Goal: Information Seeking & Learning: Learn about a topic

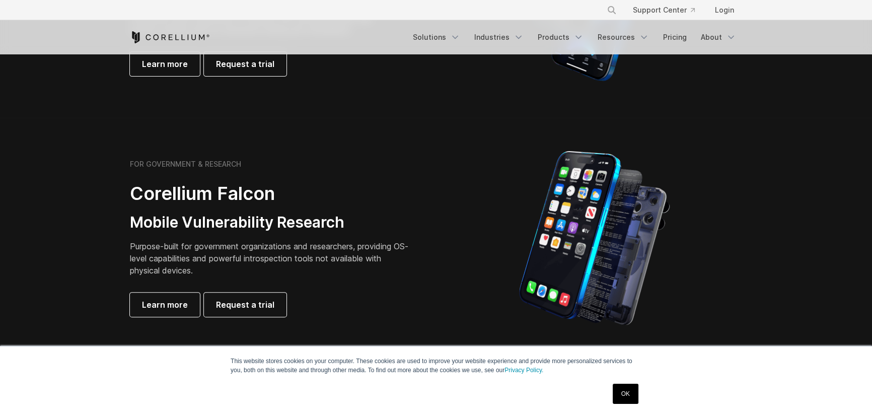
scroll to position [504, 0]
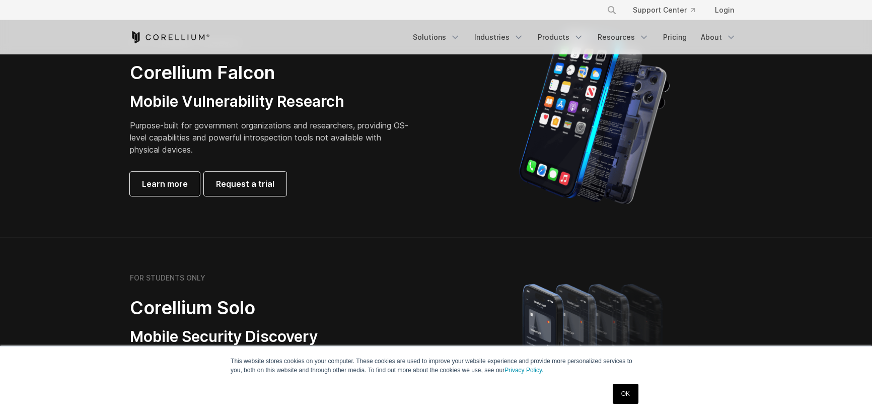
click at [634, 393] on link "OK" at bounding box center [626, 394] width 26 height 20
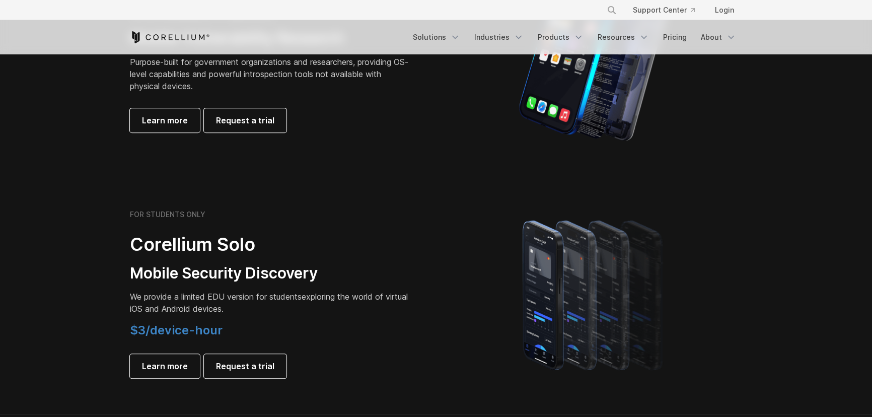
scroll to position [640, 0]
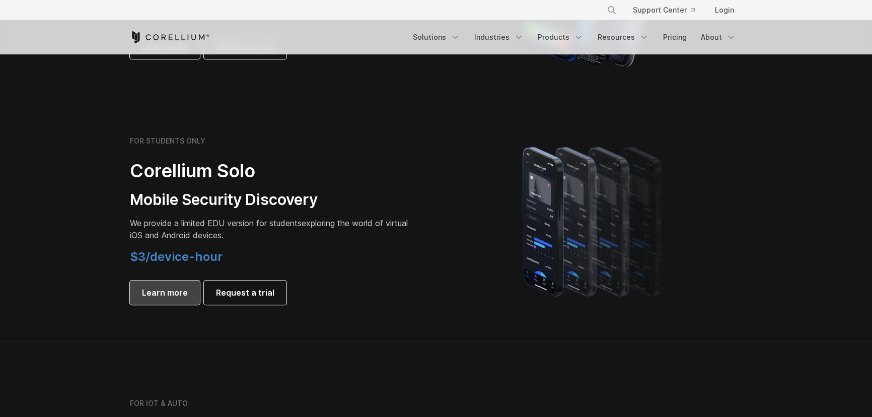
click at [161, 297] on span "Learn more" at bounding box center [165, 292] width 46 height 12
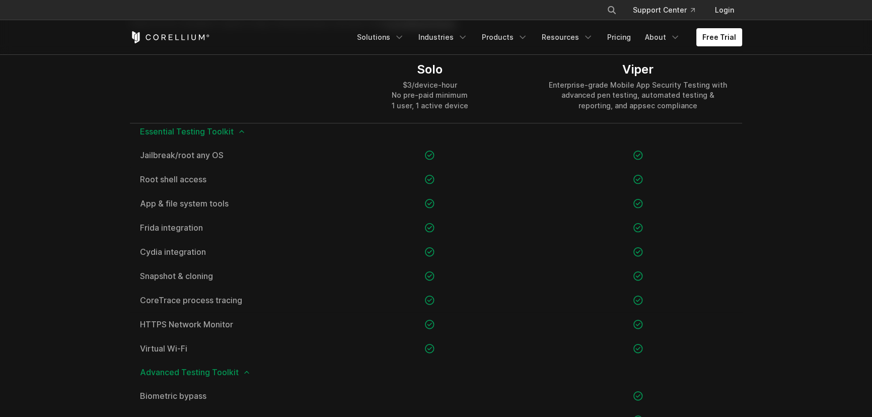
scroll to position [732, 0]
